Goal: Task Accomplishment & Management: Use online tool/utility

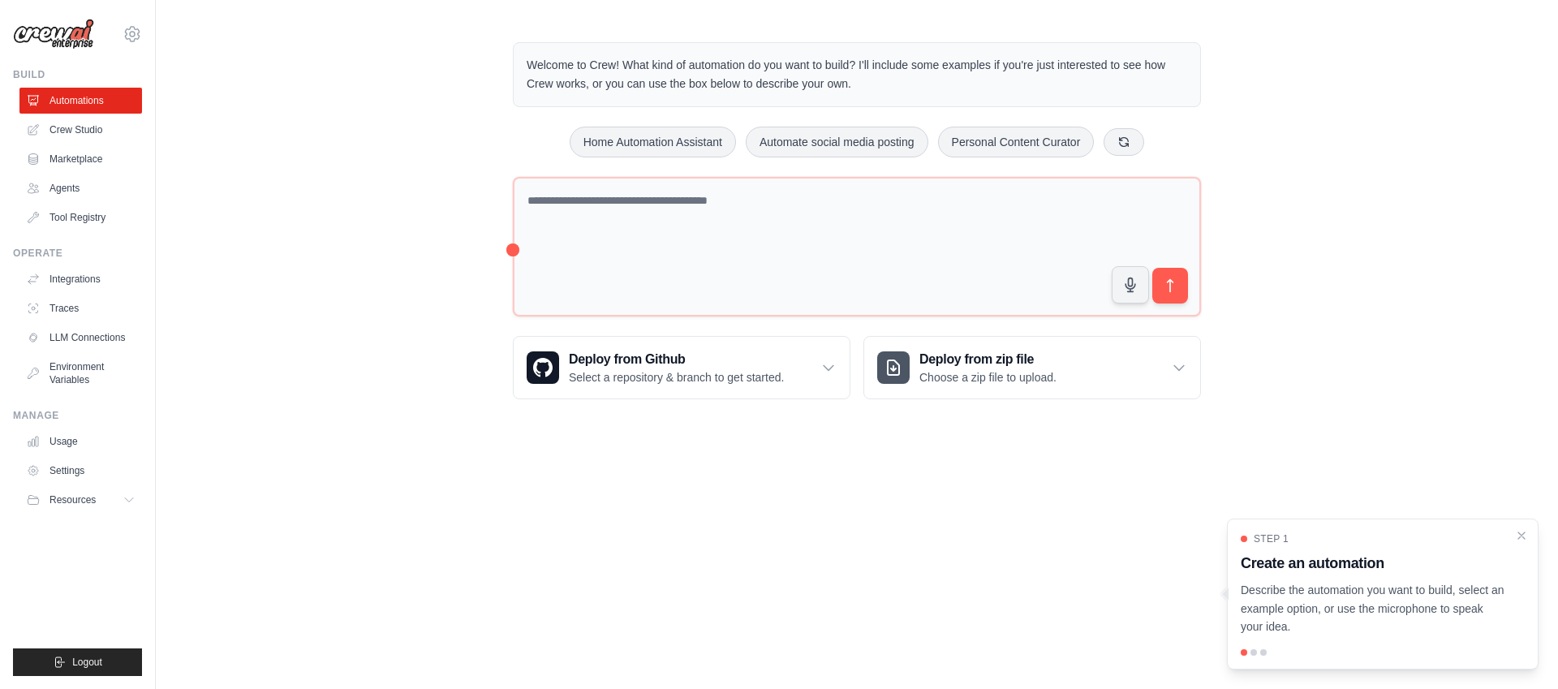
drag, startPoint x: 1525, startPoint y: 534, endPoint x: 1471, endPoint y: 527, distance: 54.0
click at [1525, 534] on icon "Close walkthrough" at bounding box center [1521, 535] width 13 height 13
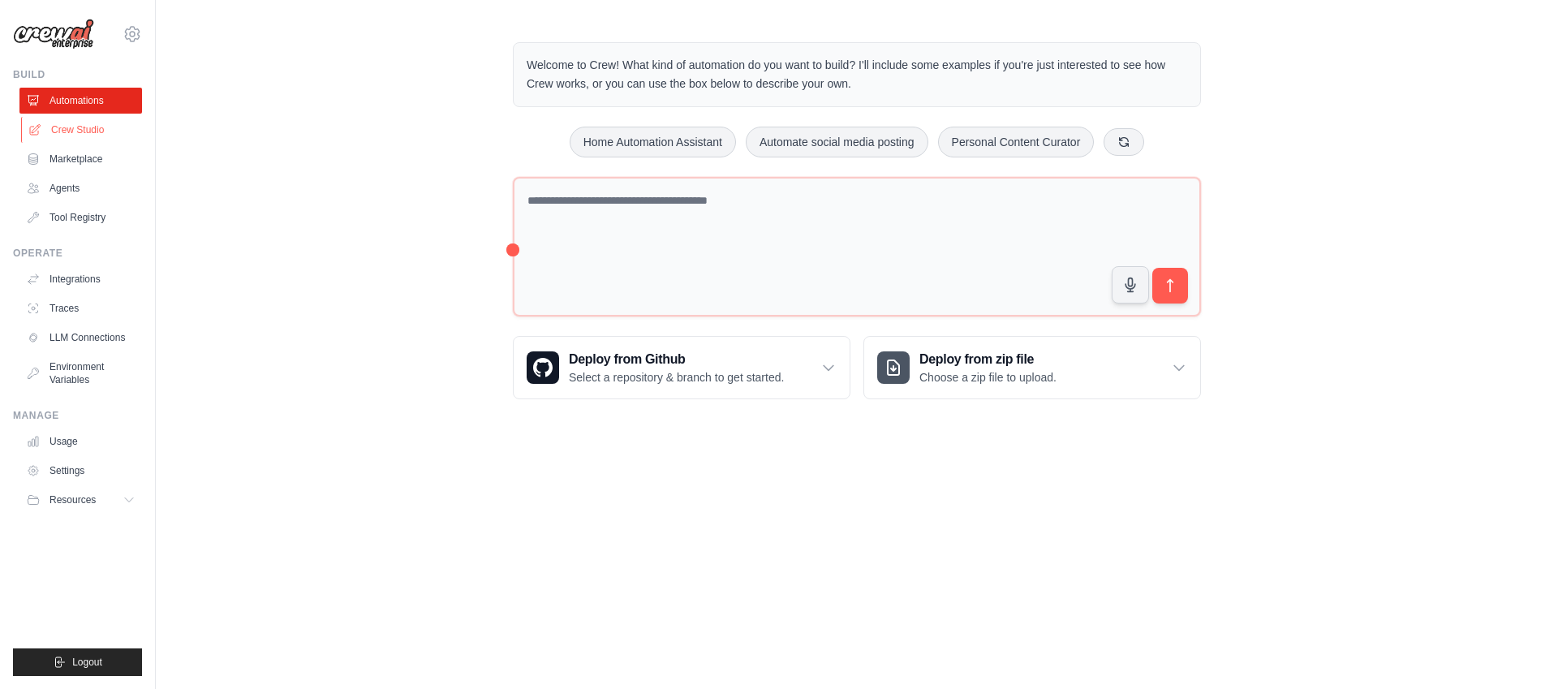
click at [71, 131] on link "Crew Studio" at bounding box center [82, 130] width 123 height 26
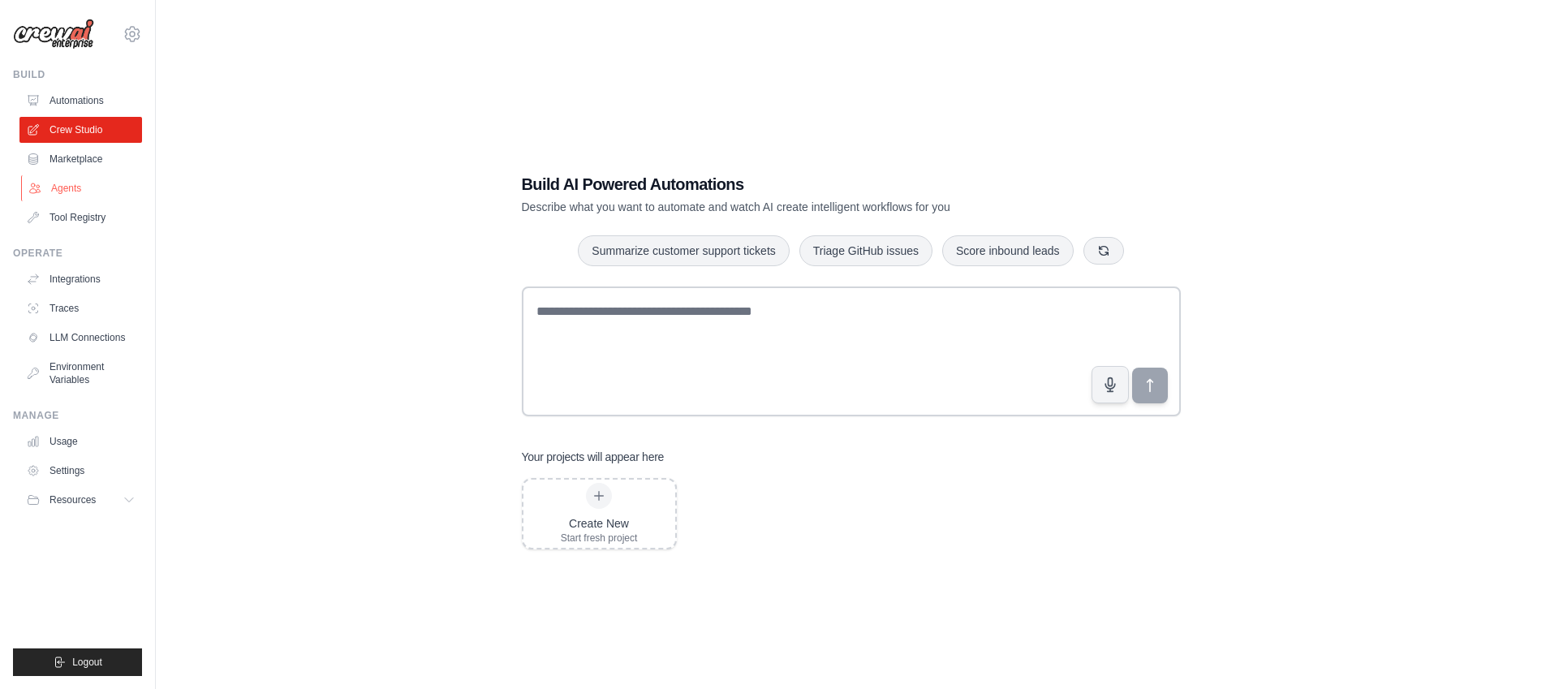
click at [75, 181] on link "Agents" at bounding box center [82, 188] width 123 height 26
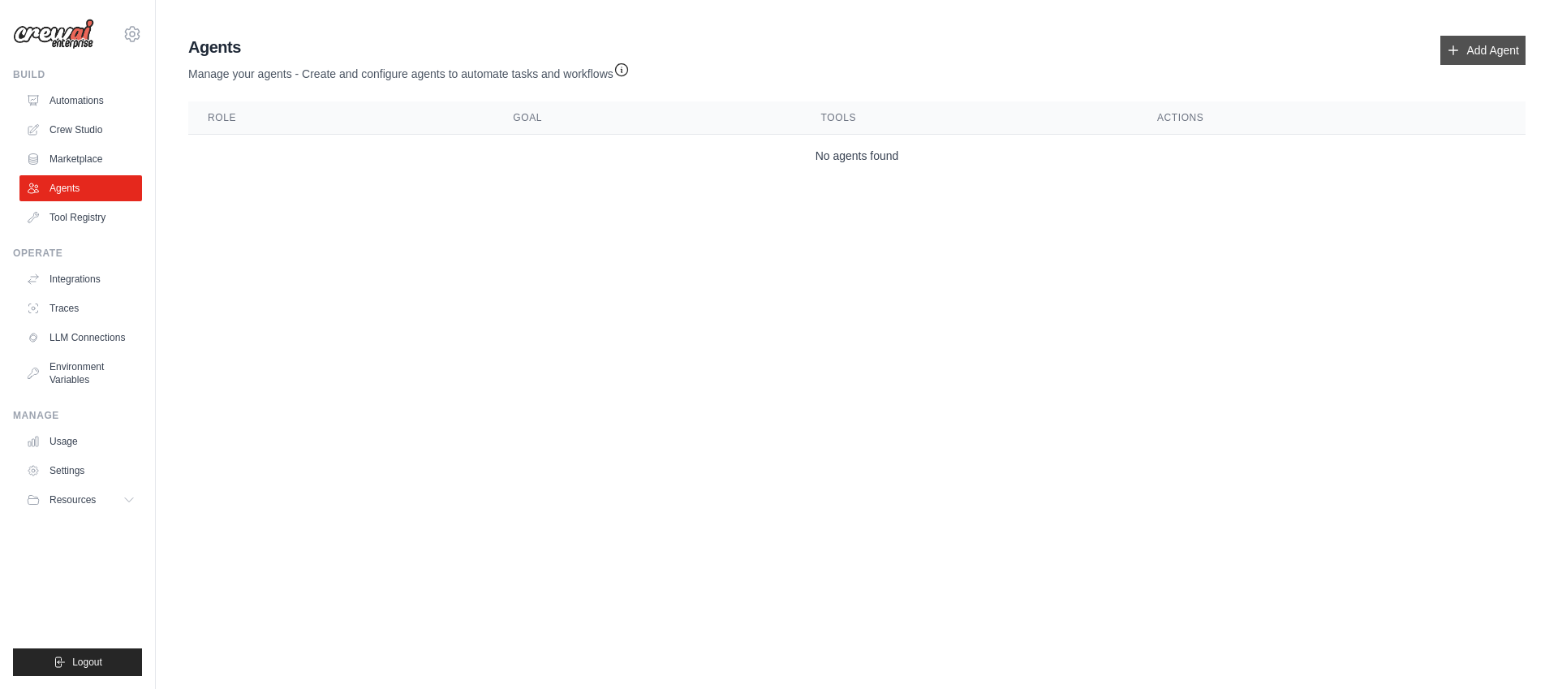
click at [1485, 49] on link "Add Agent" at bounding box center [1482, 50] width 85 height 29
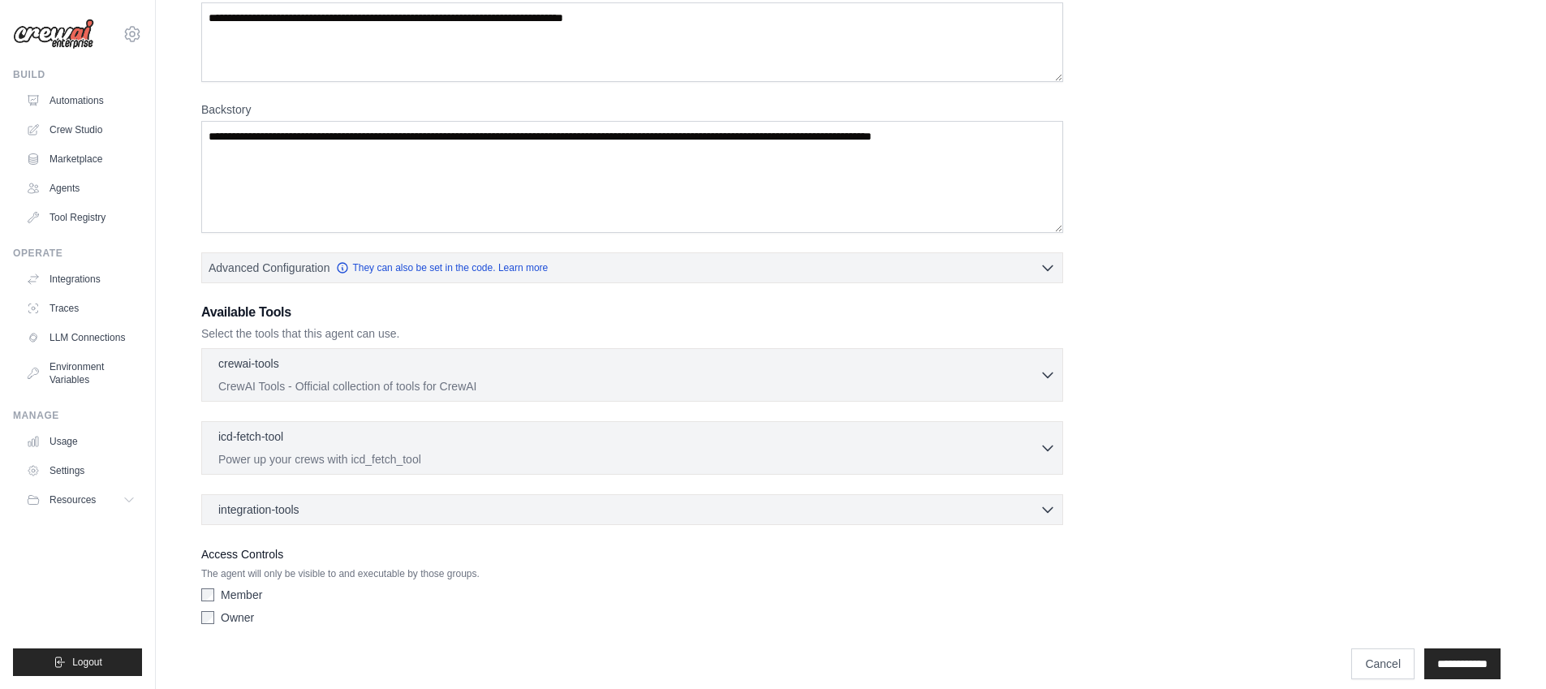
scroll to position [182, 0]
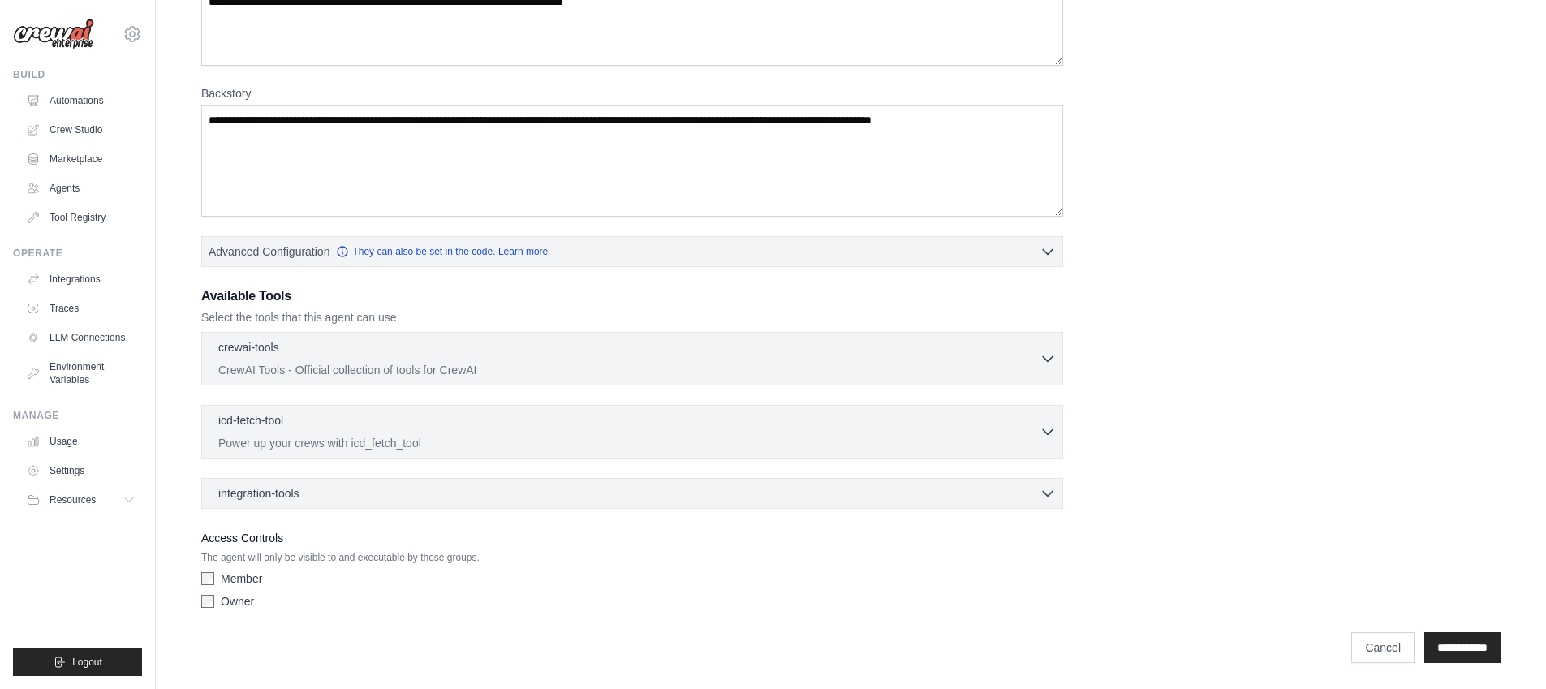
click at [812, 382] on div "crewai-tools 0 selected CrewAI Tools - Official collection of tools for CrewAI …" at bounding box center [632, 359] width 862 height 54
click at [821, 372] on p "CrewAI Tools - Official collection of tools for CrewAI" at bounding box center [628, 369] width 821 height 16
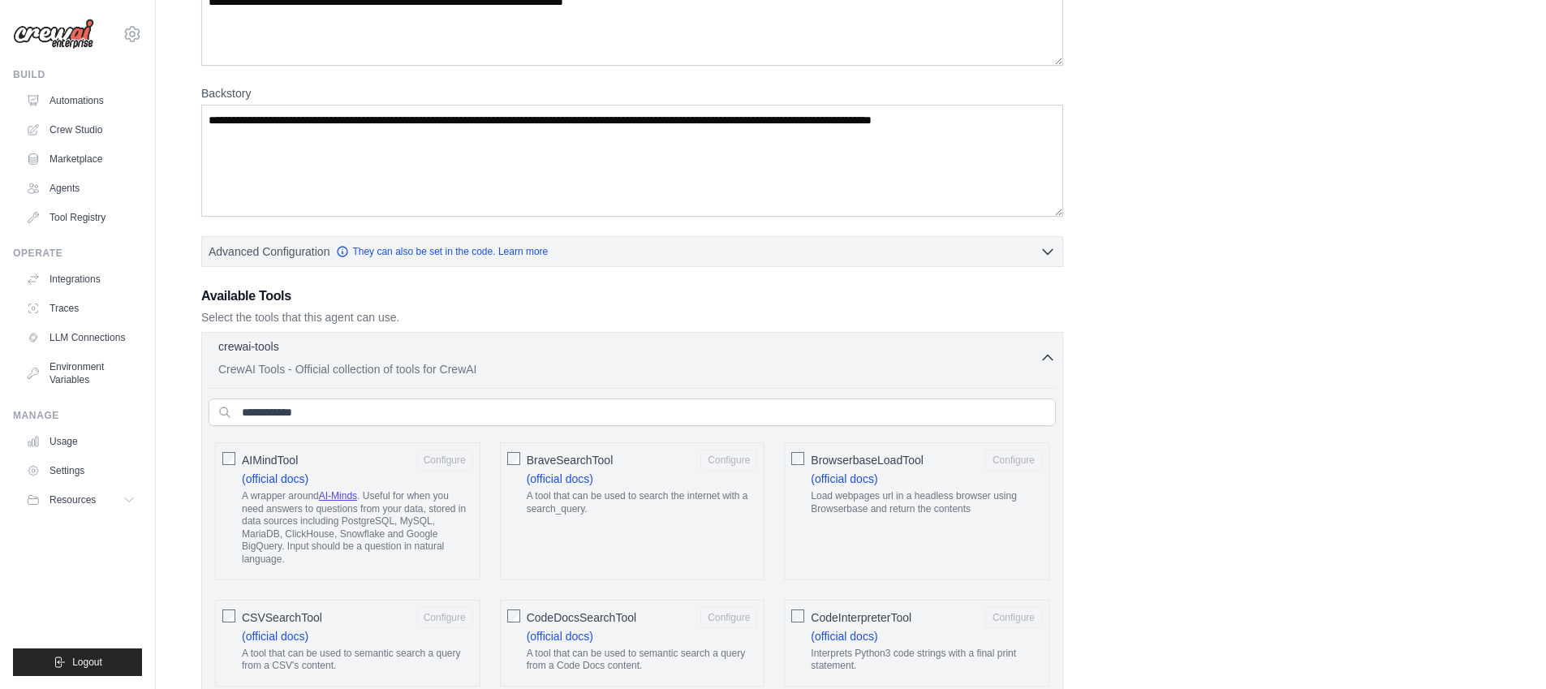
click at [821, 372] on p "CrewAI Tools - Official collection of tools for CrewAI" at bounding box center [628, 369] width 821 height 16
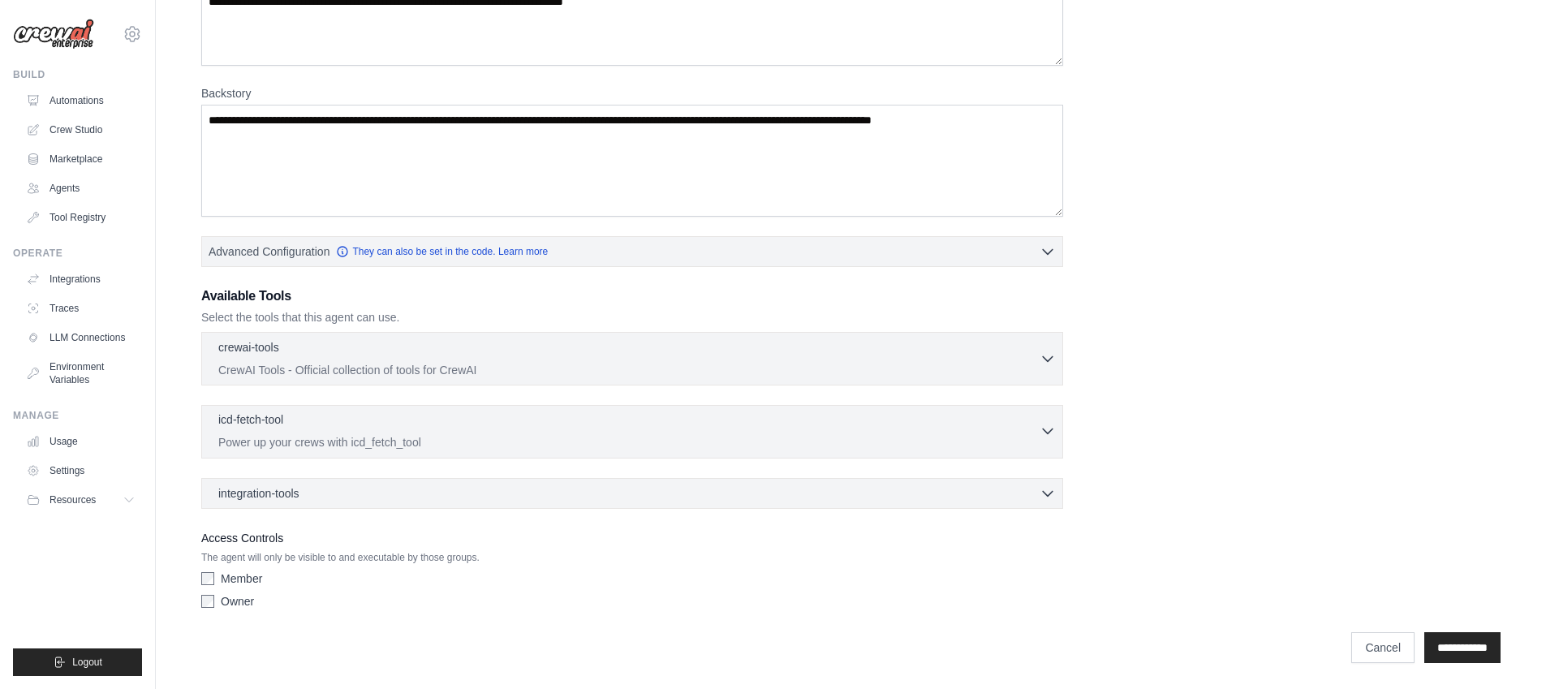
click at [784, 416] on div "icd-fetch-tool 0 selected" at bounding box center [628, 420] width 821 height 19
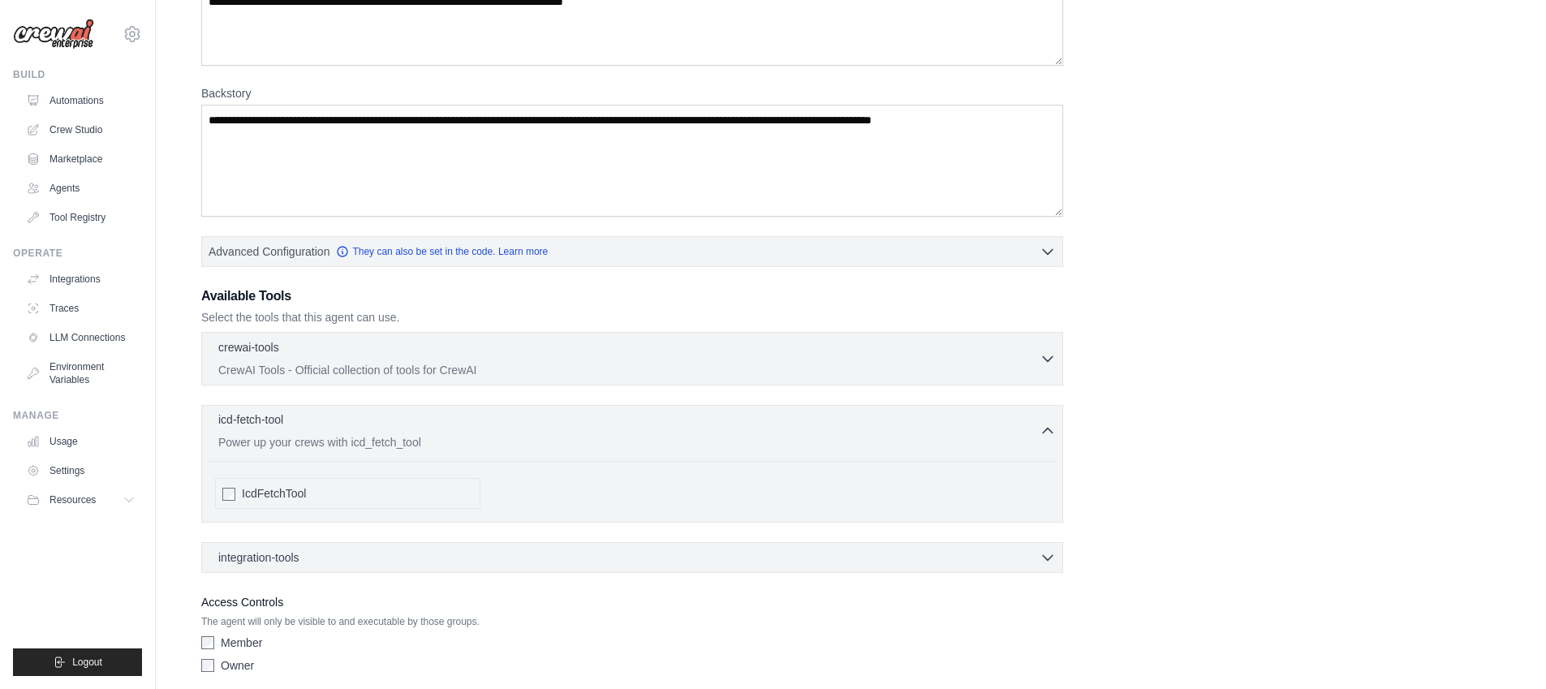
click at [784, 416] on div "icd-fetch-tool 0 selected" at bounding box center [628, 420] width 821 height 19
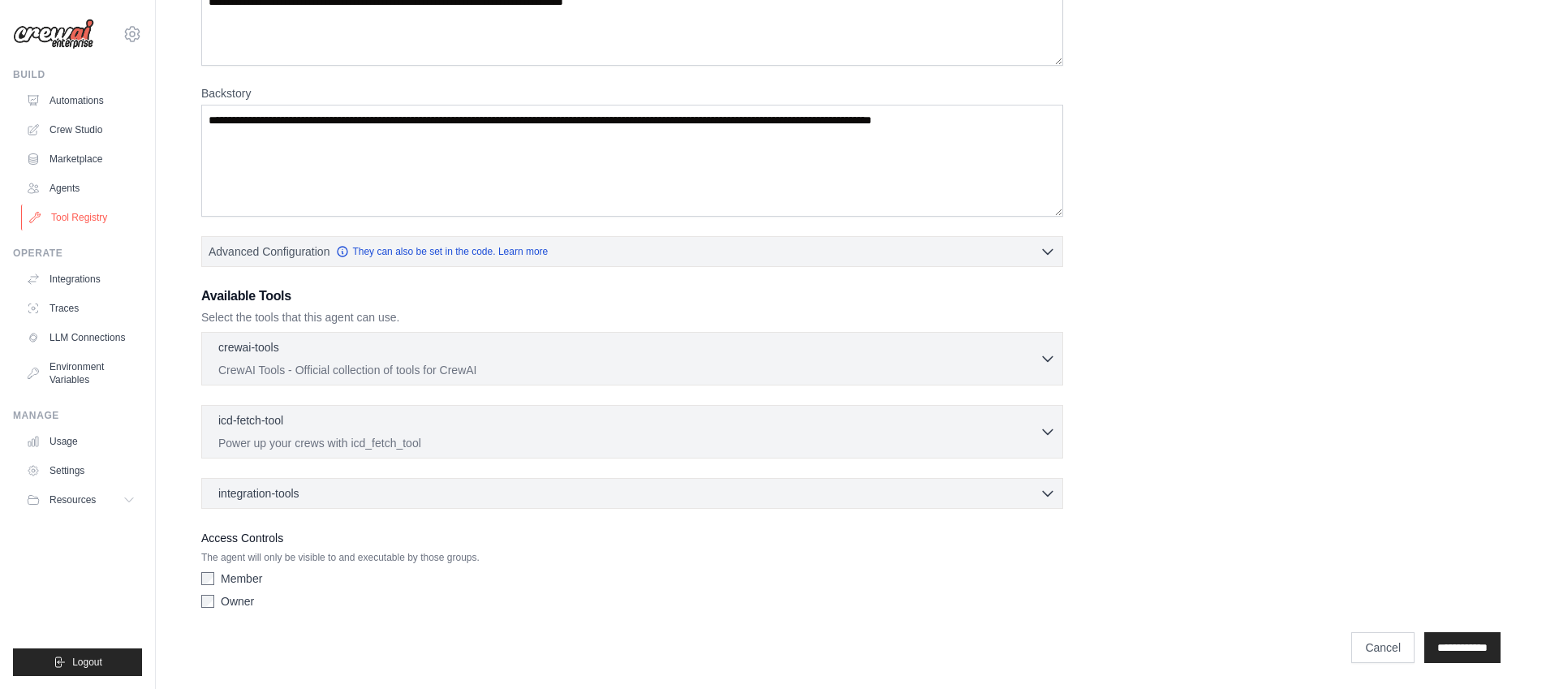
click at [82, 211] on link "Tool Registry" at bounding box center [82, 217] width 123 height 26
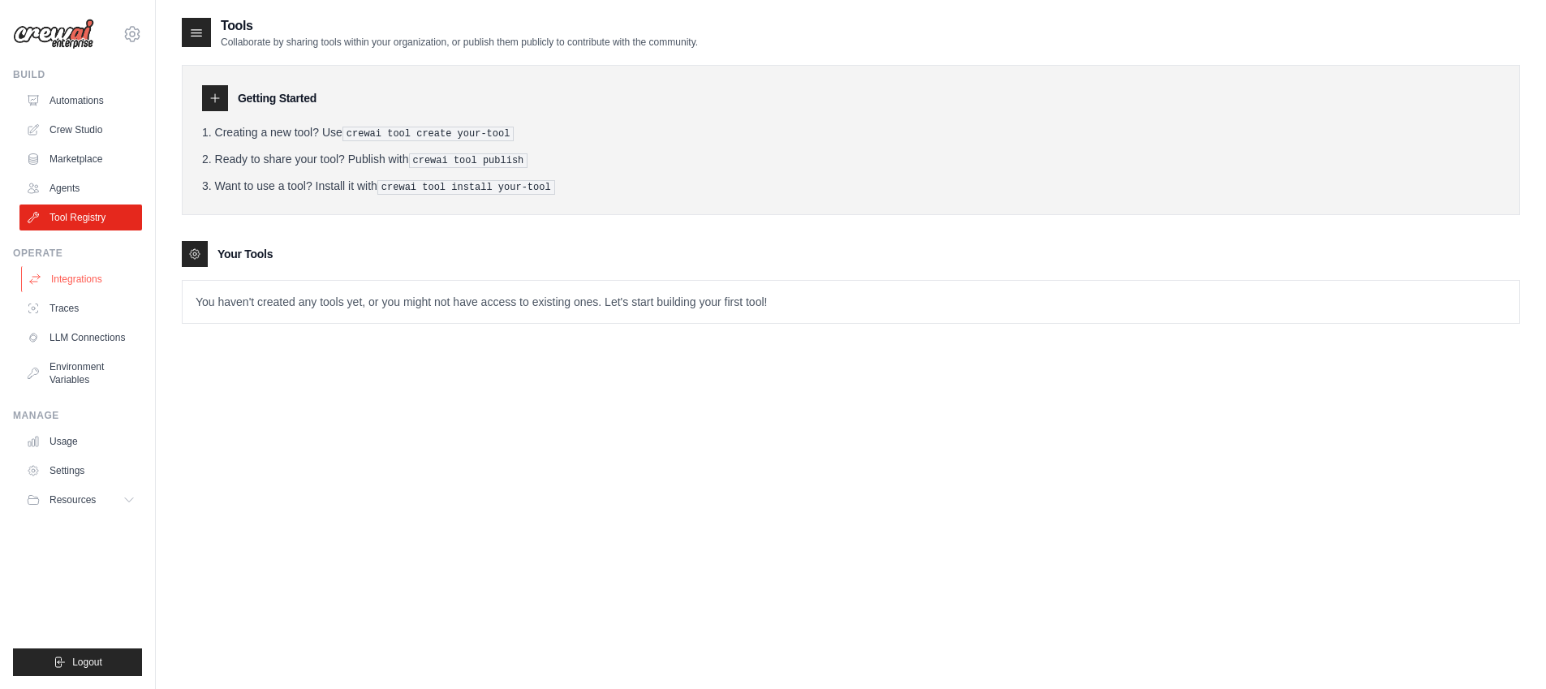
click at [95, 275] on link "Integrations" at bounding box center [82, 279] width 123 height 26
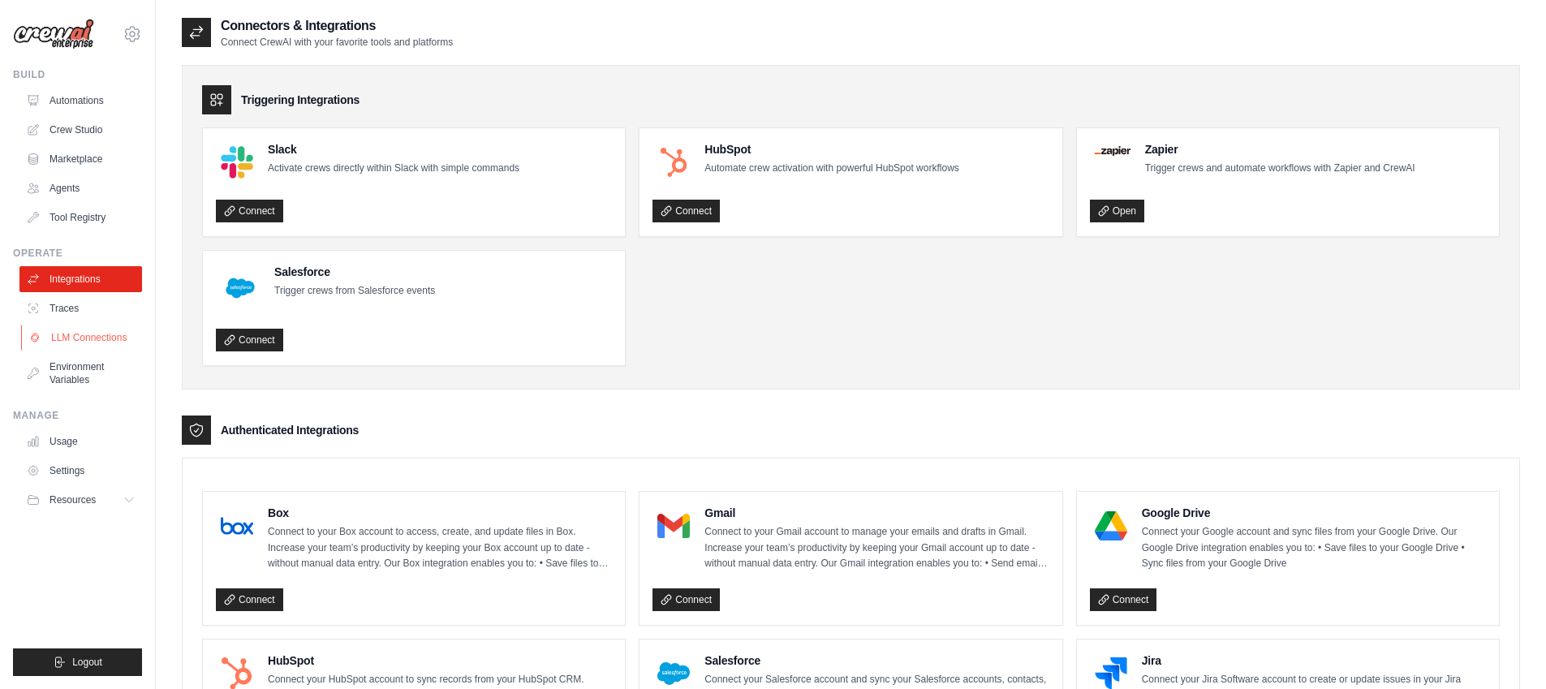
click at [99, 330] on link "LLM Connections" at bounding box center [82, 338] width 123 height 26
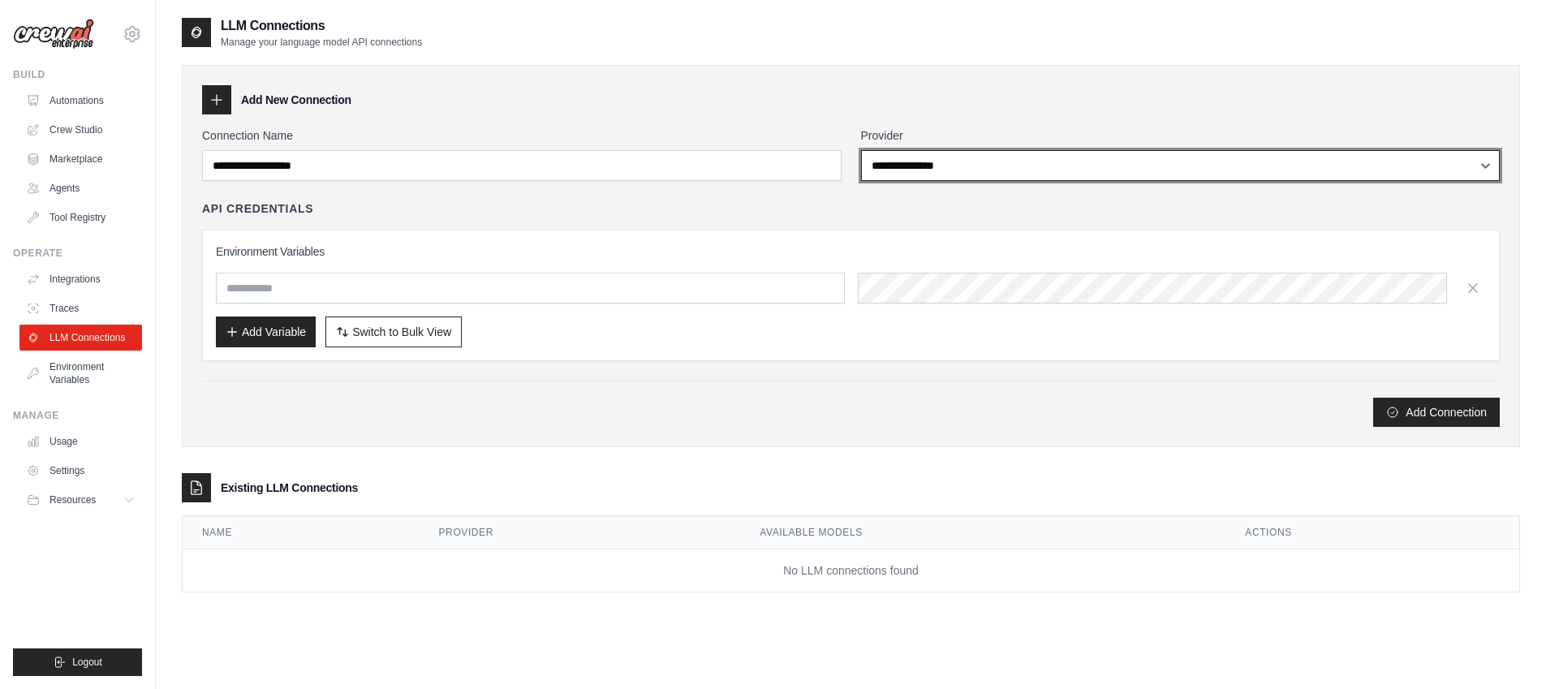
click at [922, 175] on select "**********" at bounding box center [1180, 165] width 639 height 31
select select "*********"
click at [861, 150] on select "**********" at bounding box center [1180, 165] width 639 height 31
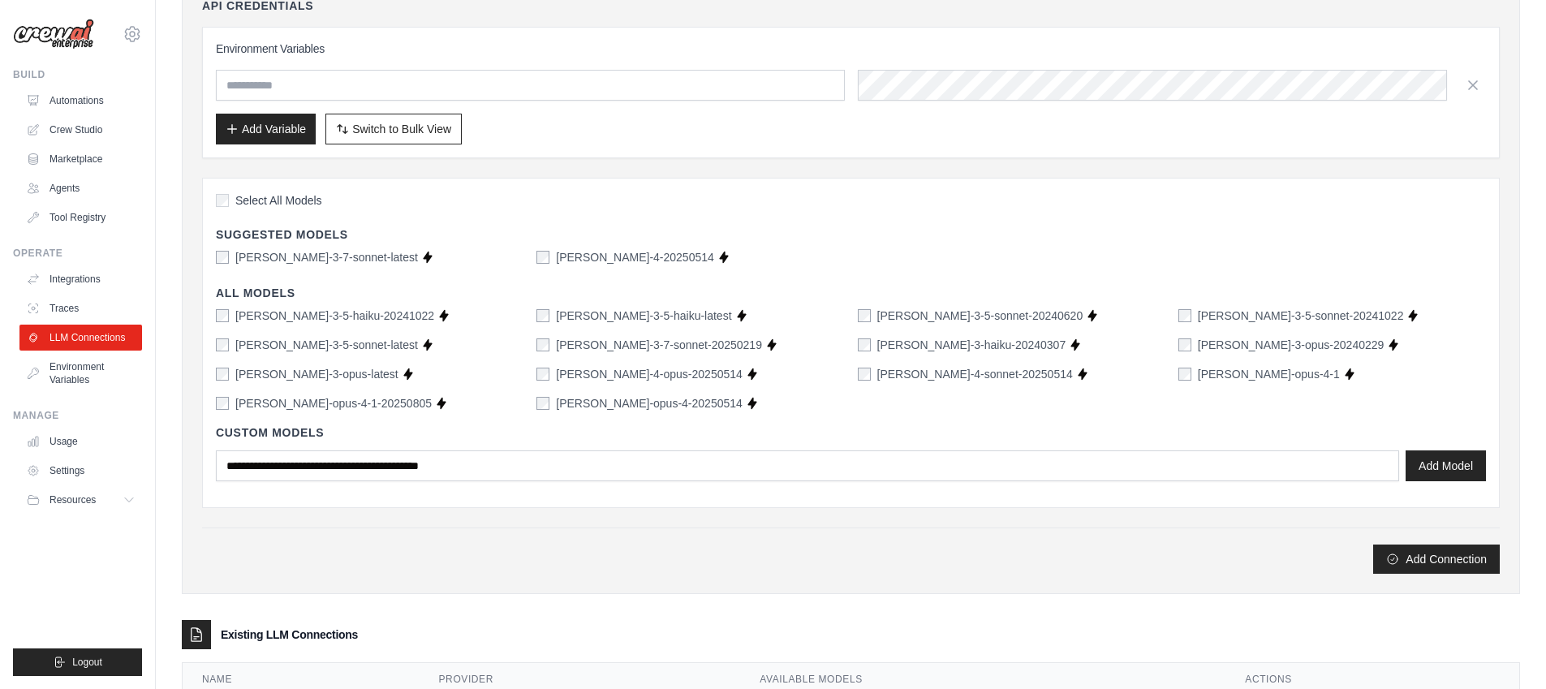
scroll to position [189, 0]
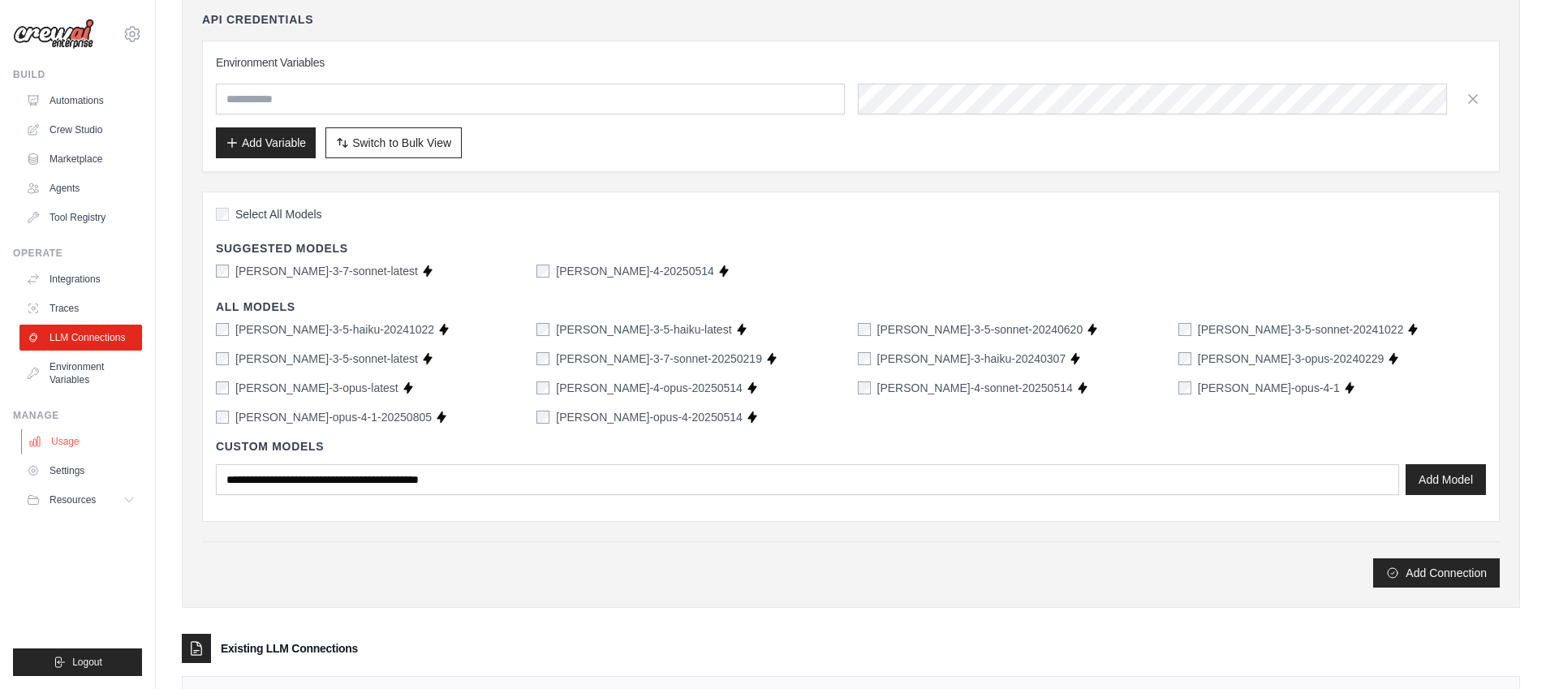
click at [77, 435] on link "Usage" at bounding box center [82, 441] width 123 height 26
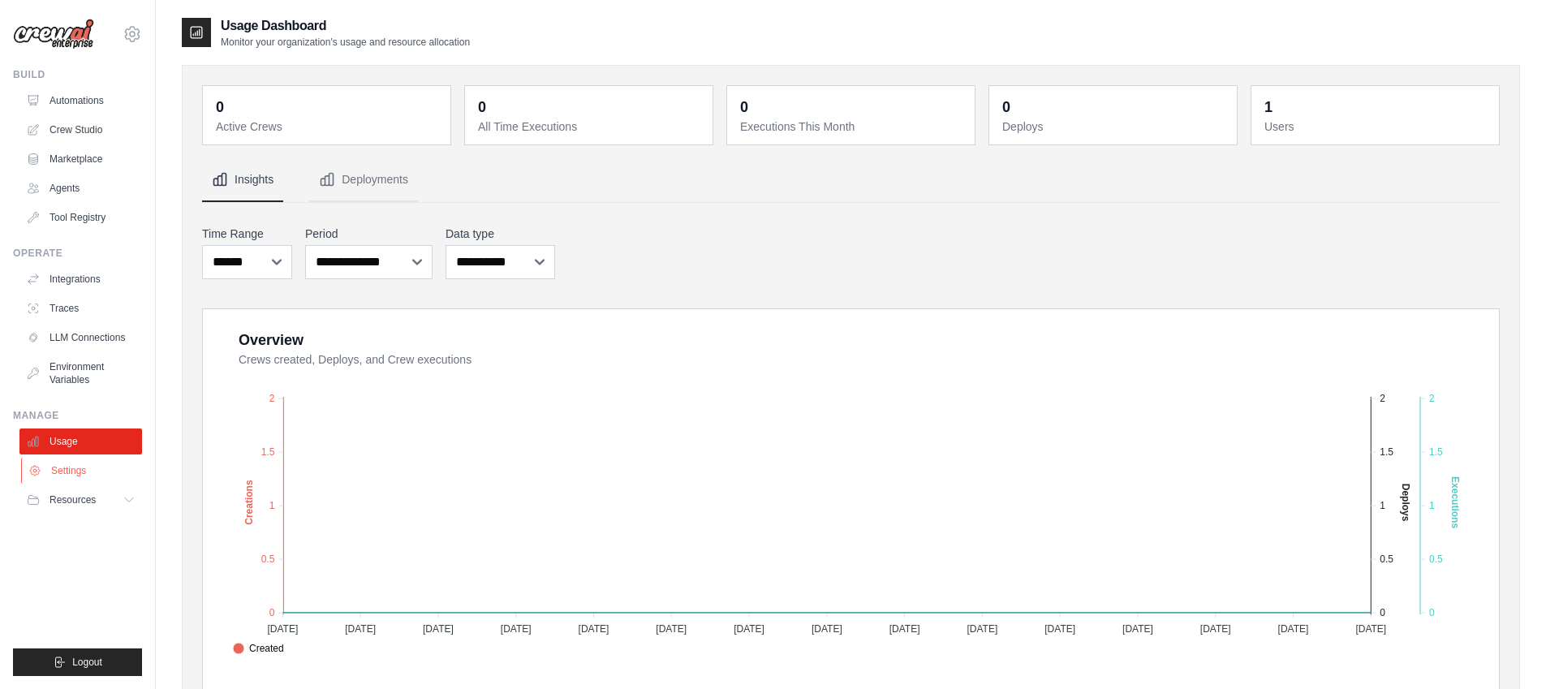
click at [97, 467] on link "Settings" at bounding box center [82, 471] width 123 height 26
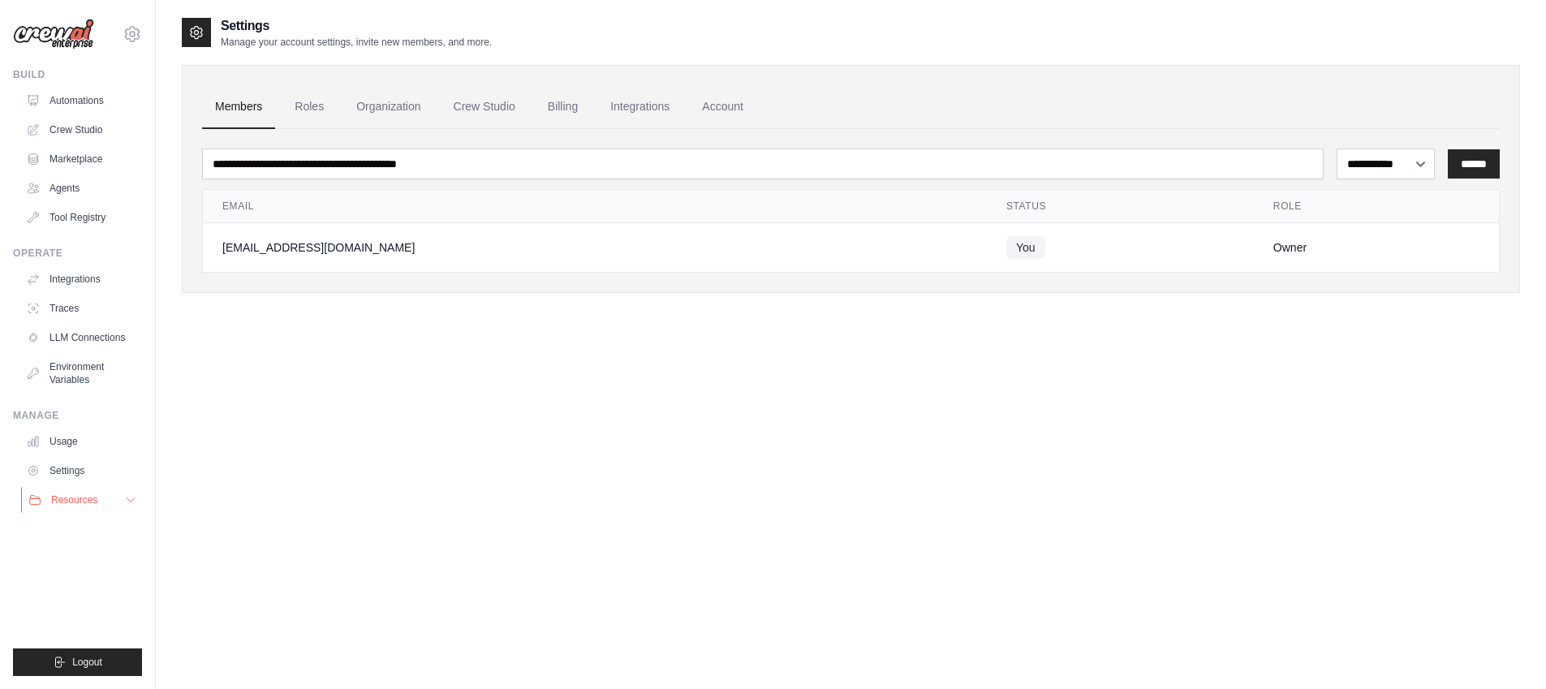
click at [101, 496] on button "Resources" at bounding box center [82, 500] width 123 height 26
click at [86, 108] on link "Automations" at bounding box center [82, 101] width 123 height 26
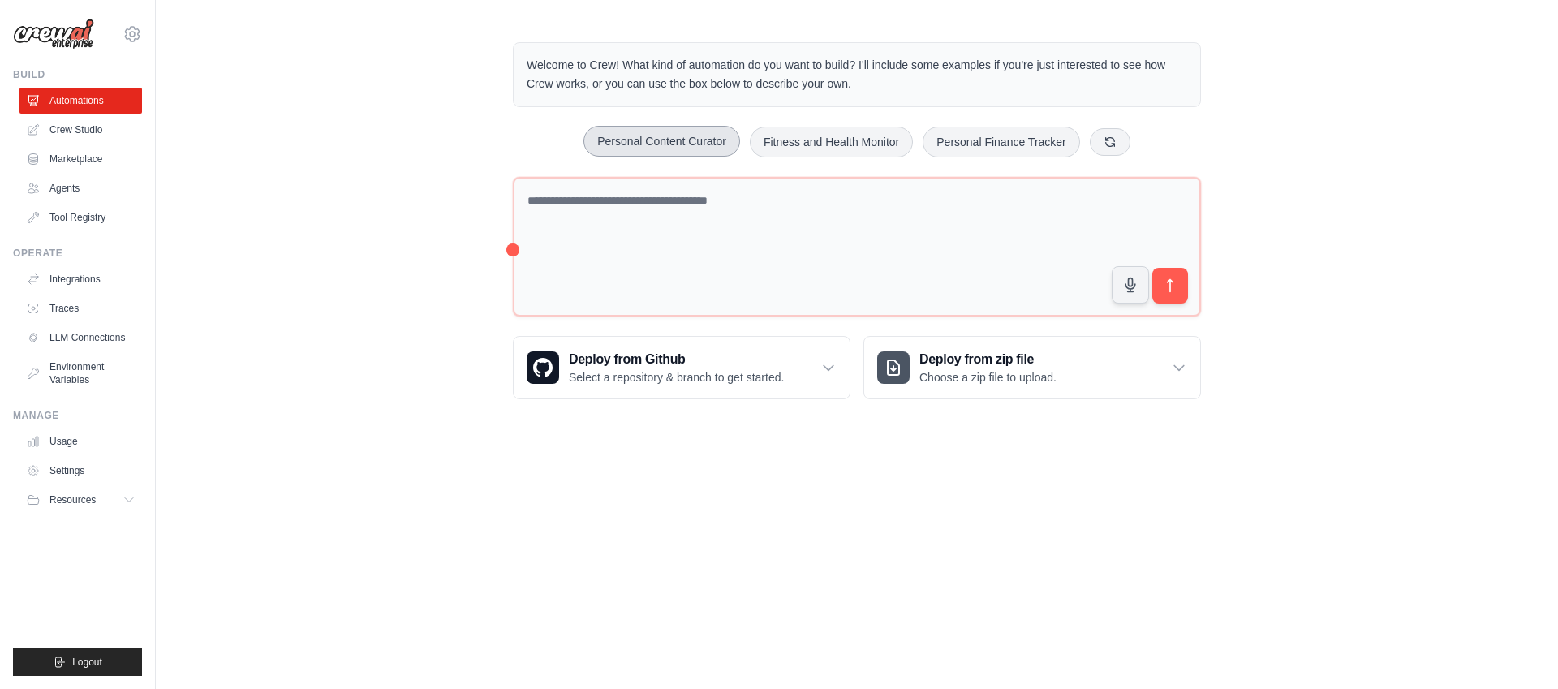
click at [690, 146] on button "Personal Content Curator" at bounding box center [661, 141] width 157 height 31
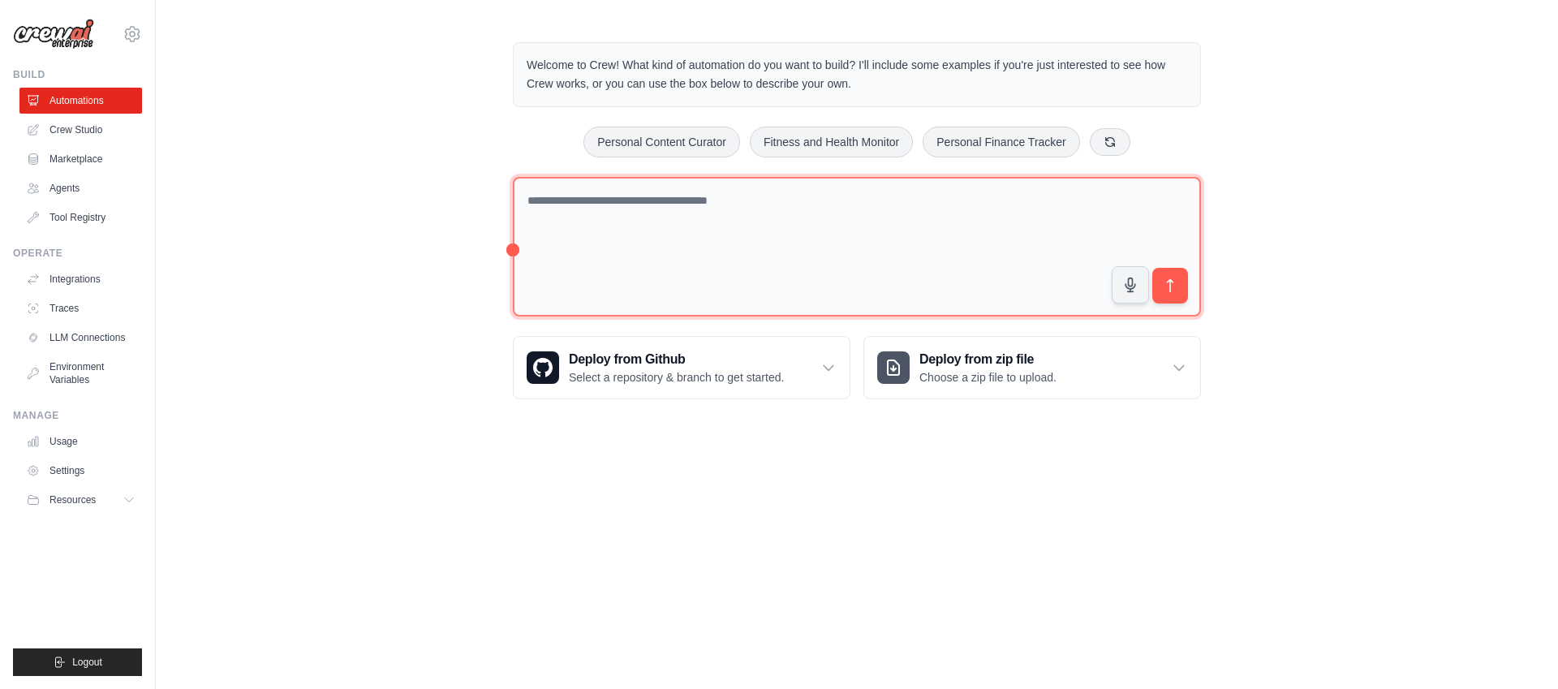
drag, startPoint x: 877, startPoint y: 222, endPoint x: 378, endPoint y: 179, distance: 500.8
click at [378, 179] on div "Welcome to Crew! What kind of automation do you want to build? I'll include som…" at bounding box center [857, 220] width 1402 height 409
type textarea "**********"
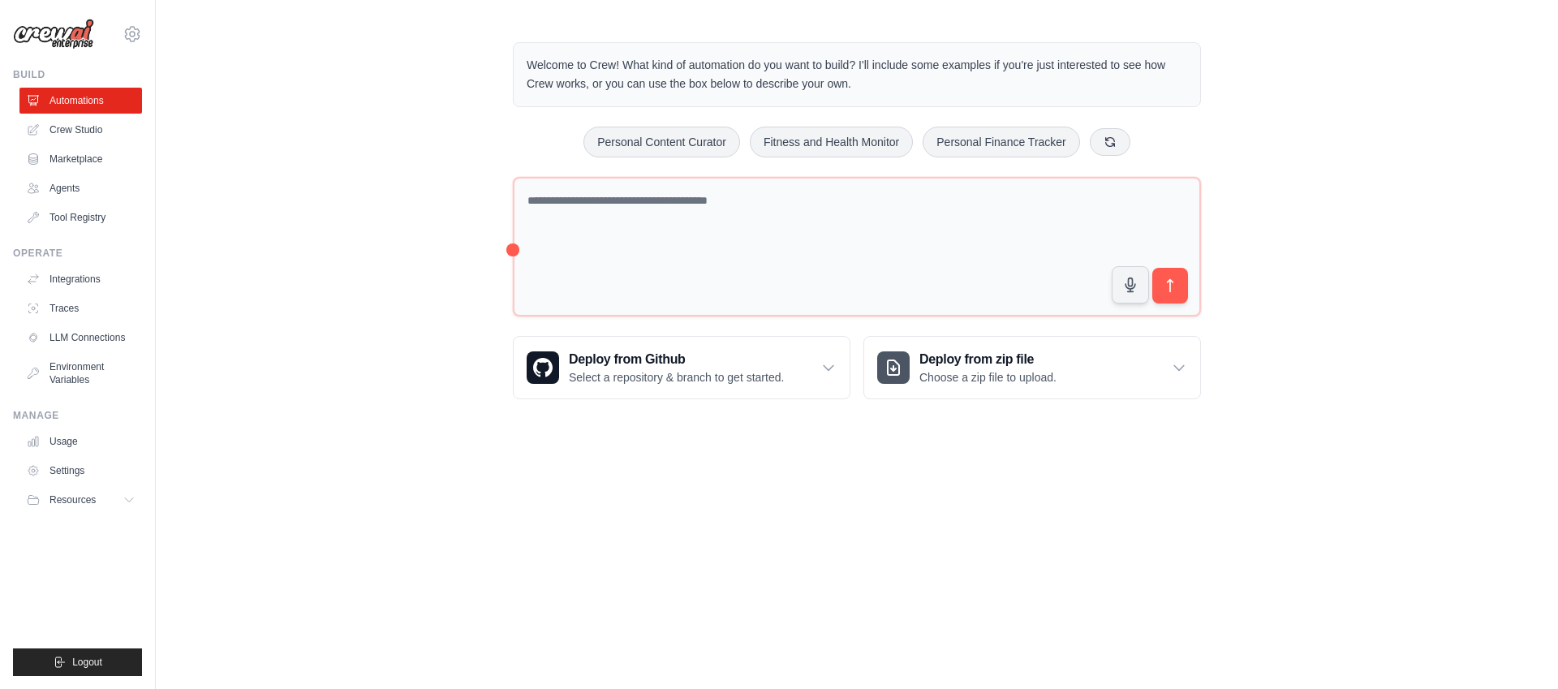
click at [452, 233] on div "Welcome to Crew! What kind of automation do you want to build? I'll include som…" at bounding box center [857, 220] width 1402 height 409
click at [131, 34] on icon at bounding box center [132, 33] width 19 height 19
click at [86, 496] on span "Resources" at bounding box center [74, 499] width 46 height 13
click at [88, 523] on span "Documentation" at bounding box center [91, 527] width 66 height 13
